Goal: Transaction & Acquisition: Purchase product/service

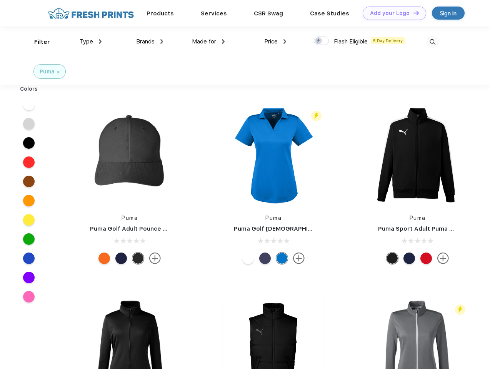
scroll to position [0, 0]
click at [392, 13] on link "Add your Logo Design Tool" at bounding box center [394, 13] width 63 height 13
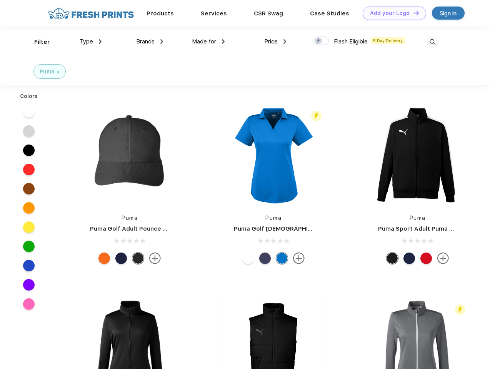
click at [0, 0] on div "Design Tool" at bounding box center [0, 0] width 0 height 0
click at [413, 13] on link "Add your Logo Design Tool" at bounding box center [394, 13] width 63 height 13
click at [37, 42] on div "Filter" at bounding box center [42, 42] width 16 height 9
click at [91, 42] on span "Type" at bounding box center [86, 41] width 13 height 7
click at [150, 42] on span "Brands" at bounding box center [145, 41] width 18 height 7
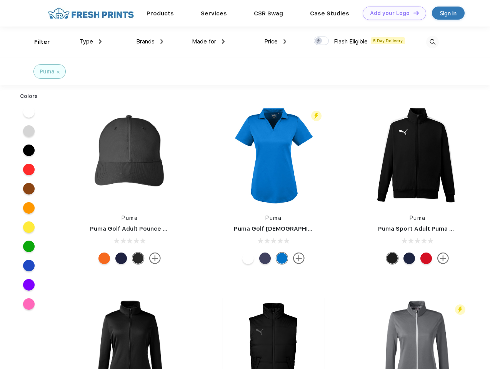
click at [208, 42] on span "Made for" at bounding box center [204, 41] width 24 height 7
click at [275, 42] on span "Price" at bounding box center [270, 41] width 13 height 7
click at [322, 41] on div at bounding box center [321, 41] width 15 height 8
click at [319, 41] on input "checkbox" at bounding box center [316, 38] width 5 height 5
click at [432, 42] on img at bounding box center [432, 42] width 13 height 13
